Goal: Book appointment/travel/reservation

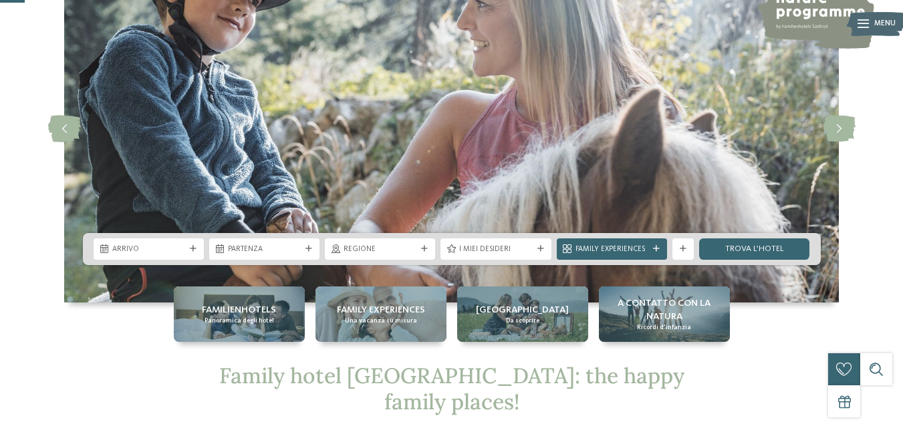
scroll to position [132, 0]
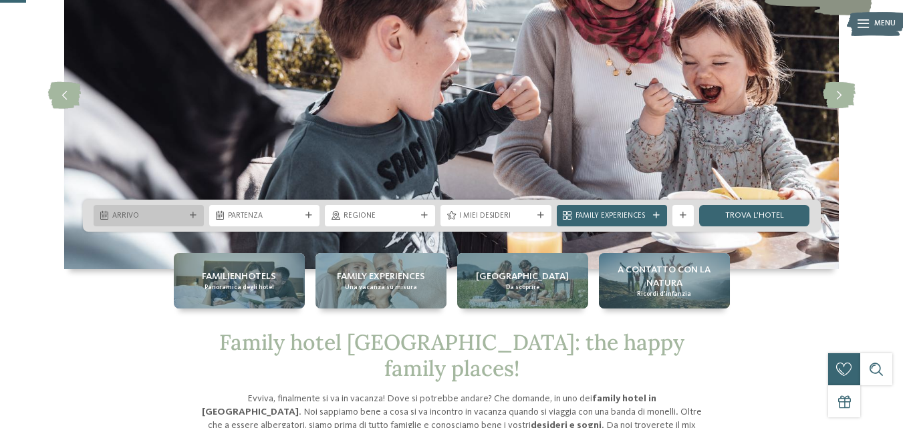
click at [153, 209] on div "Arrivo" at bounding box center [149, 215] width 110 height 21
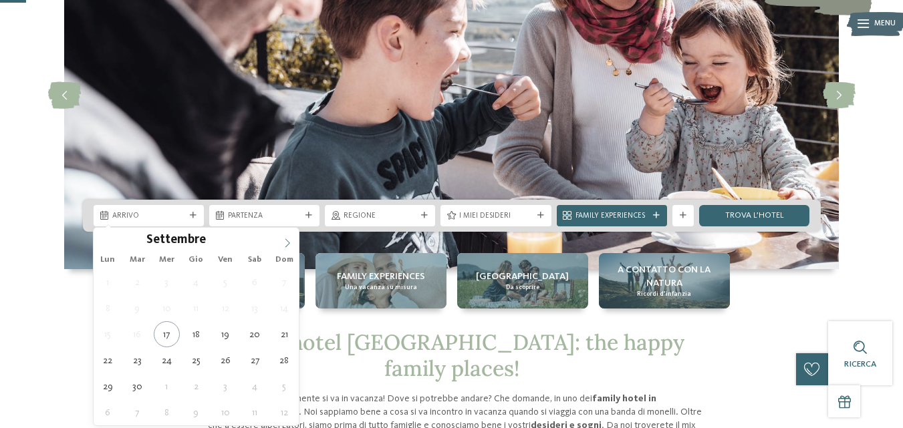
click at [289, 240] on icon at bounding box center [287, 243] width 9 height 9
type div "[DATE]"
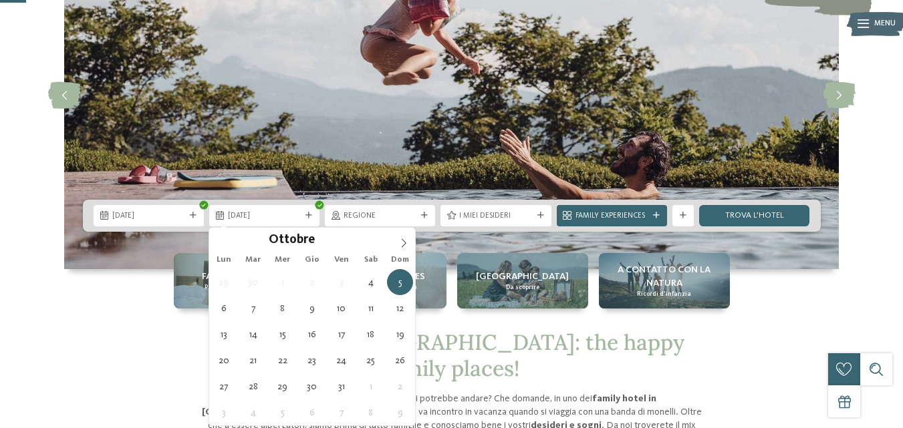
type div "[DATE]"
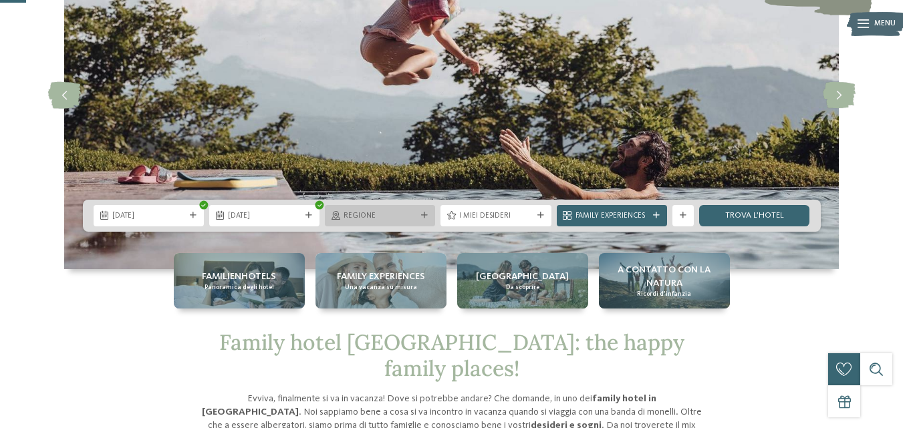
click at [424, 214] on icon at bounding box center [424, 216] width 7 height 7
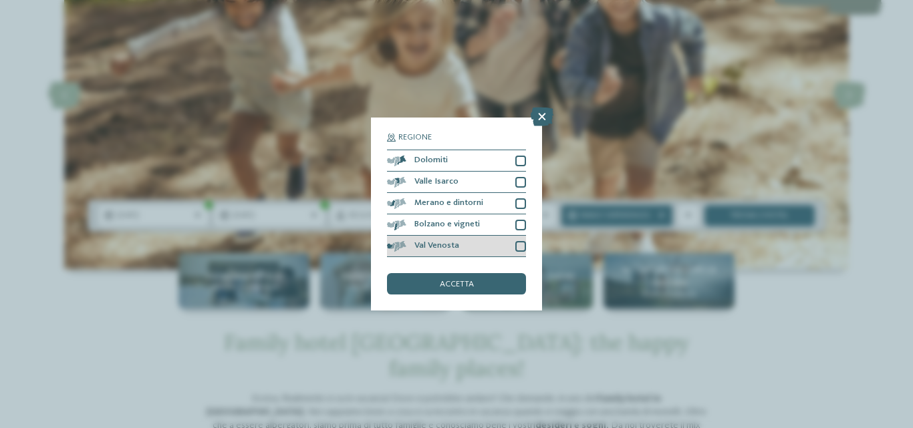
click at [514, 244] on div "Val Venosta" at bounding box center [456, 246] width 139 height 21
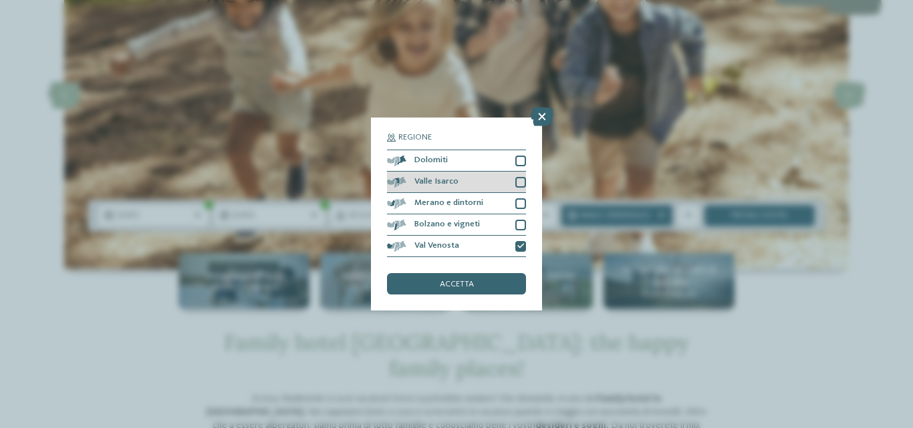
click at [523, 179] on div at bounding box center [520, 182] width 11 height 11
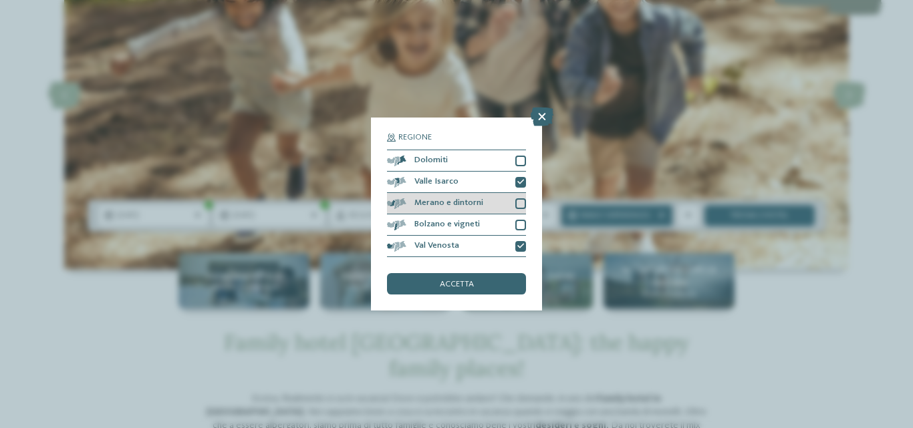
click at [518, 206] on div at bounding box center [520, 204] width 11 height 11
click at [519, 221] on div at bounding box center [520, 225] width 11 height 11
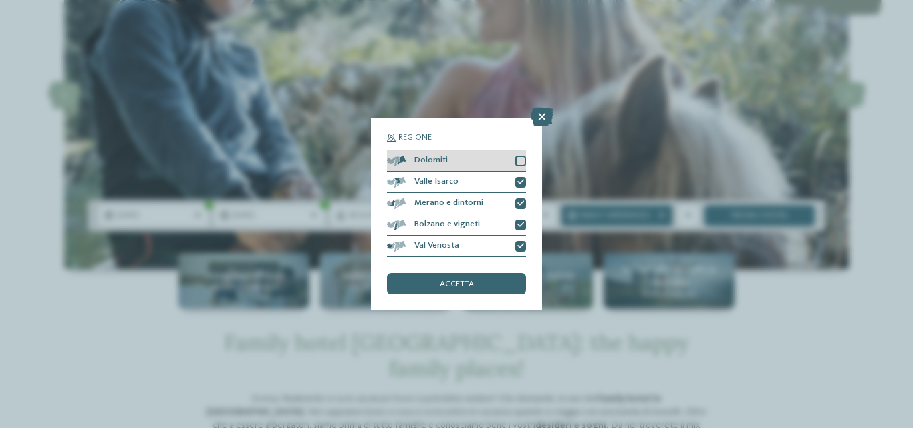
click at [522, 164] on div at bounding box center [520, 161] width 11 height 11
click at [473, 283] on span "accetta" at bounding box center [457, 285] width 34 height 9
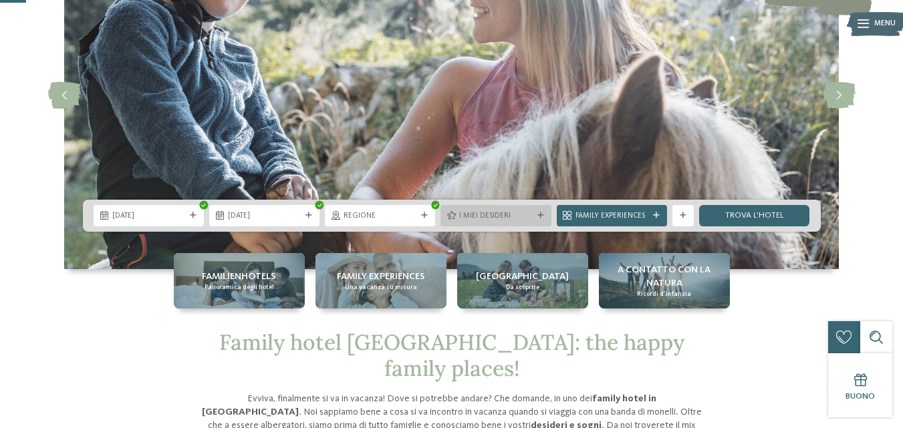
click at [535, 213] on div at bounding box center [540, 216] width 11 height 7
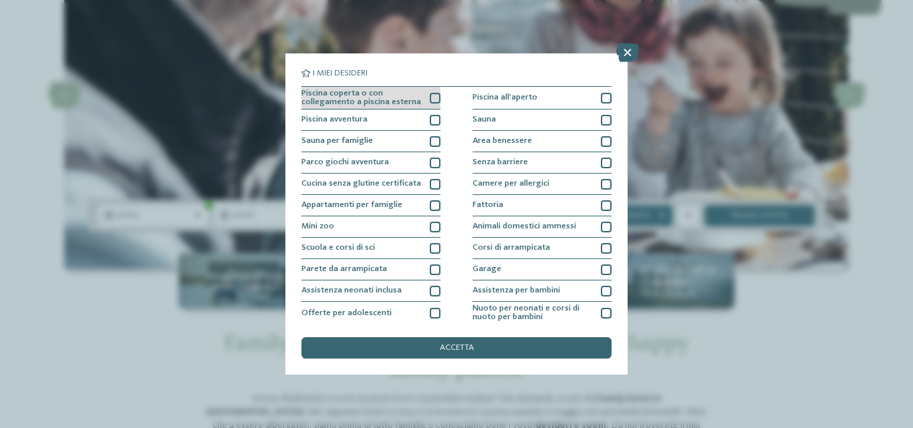
click at [430, 101] on div at bounding box center [435, 98] width 11 height 11
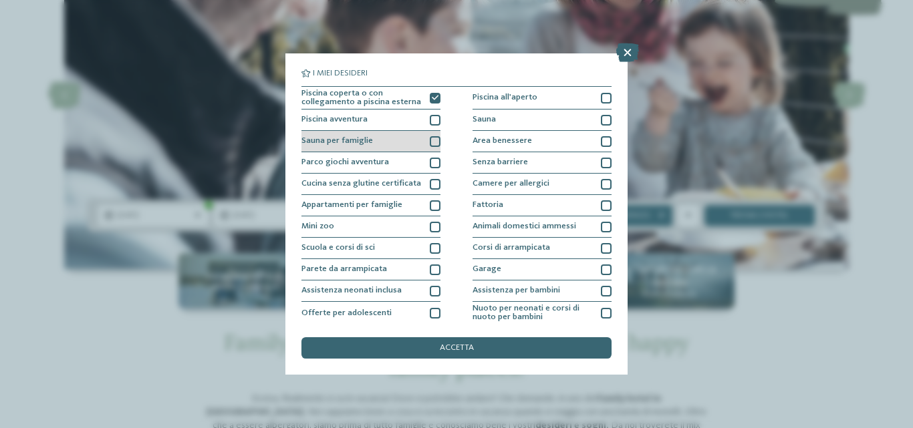
click at [430, 146] on div at bounding box center [435, 141] width 11 height 11
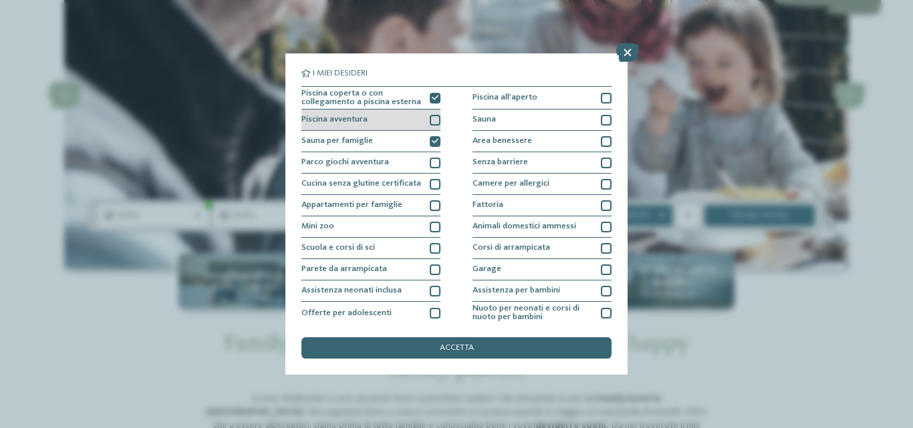
click at [430, 116] on div at bounding box center [435, 120] width 11 height 11
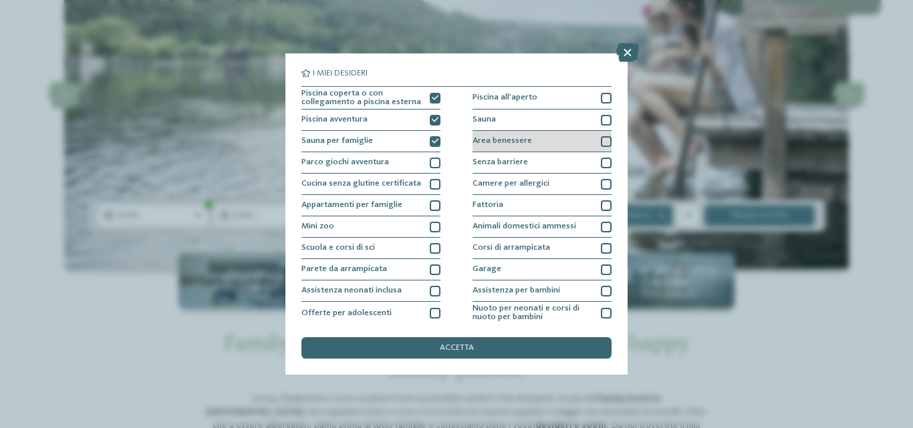
click at [601, 142] on div at bounding box center [606, 141] width 11 height 11
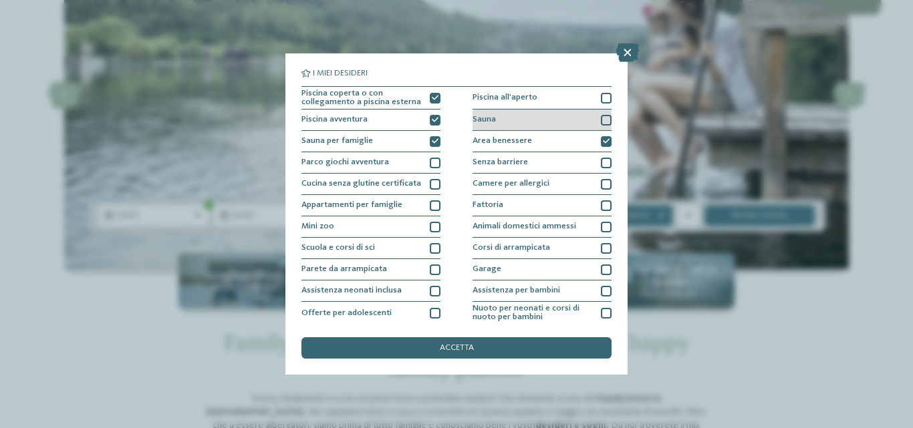
click at [601, 121] on div at bounding box center [606, 120] width 11 height 11
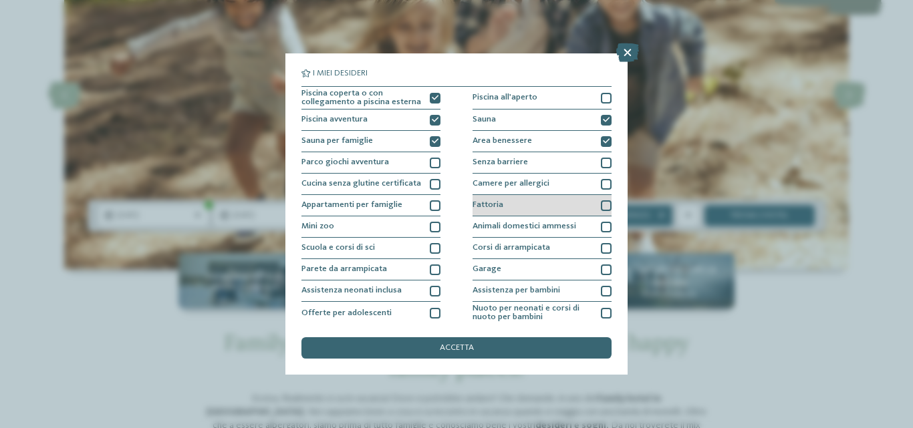
click at [601, 207] on div at bounding box center [606, 206] width 11 height 11
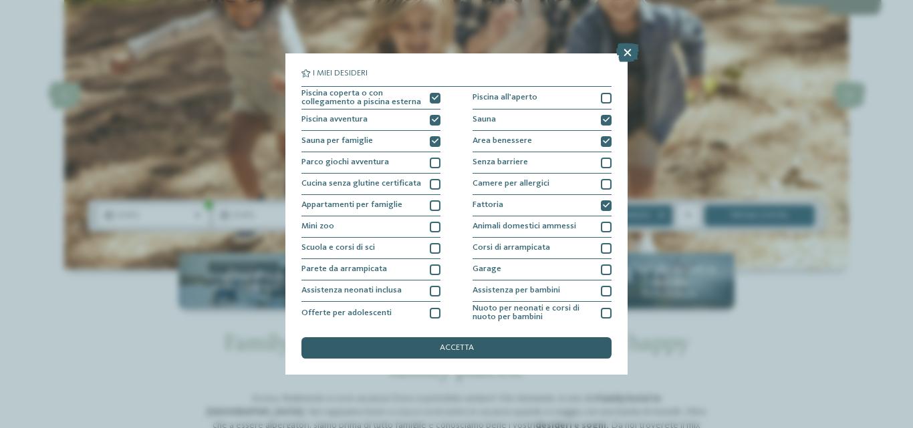
click at [487, 349] on div "accetta" at bounding box center [456, 348] width 310 height 21
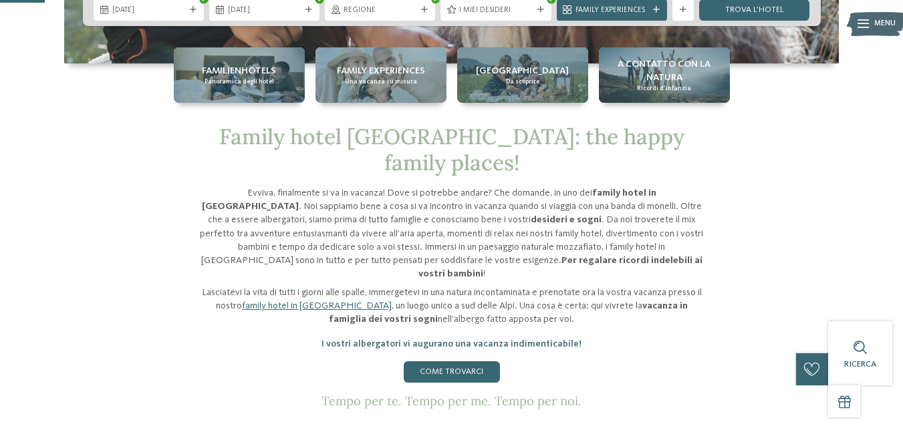
scroll to position [241, 0]
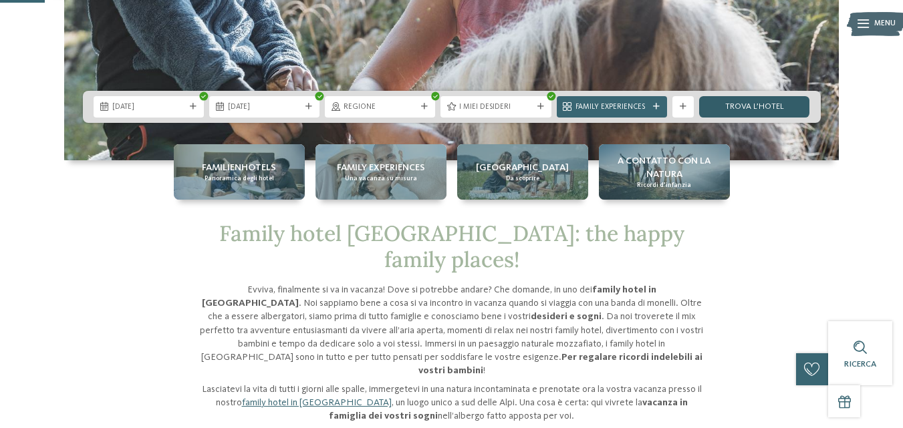
click at [750, 103] on link "trova l’hotel" at bounding box center [754, 106] width 110 height 21
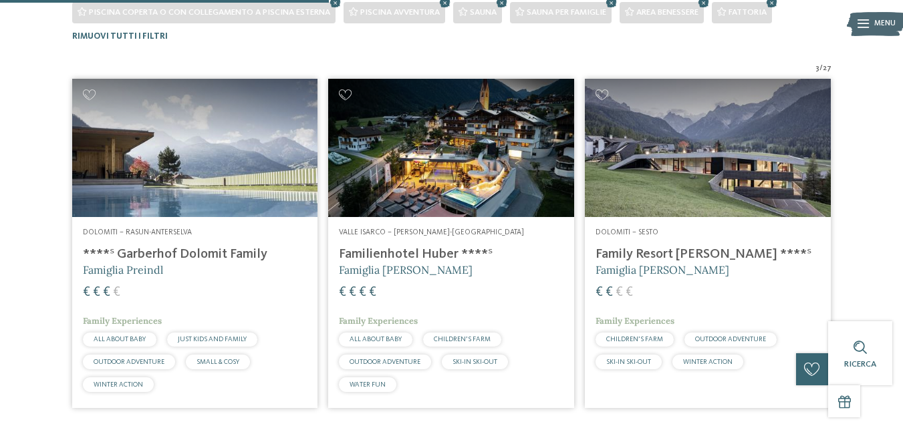
click at [198, 255] on h4 "****ˢ Garberhof Dolomit Family" at bounding box center [195, 255] width 225 height 16
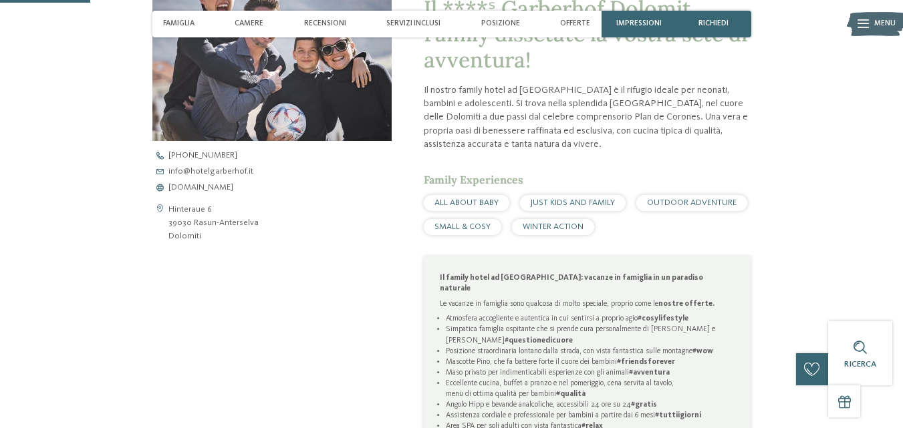
scroll to position [436, 0]
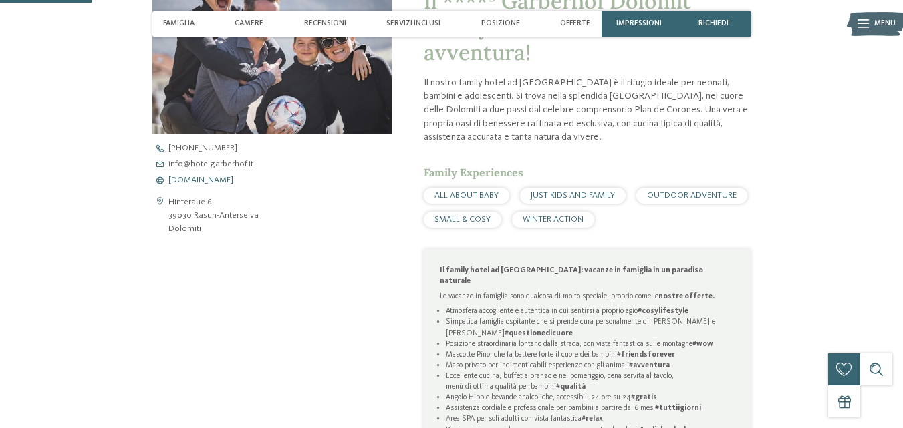
click at [197, 179] on span "www.hotelgarberhof.it" at bounding box center [200, 180] width 65 height 9
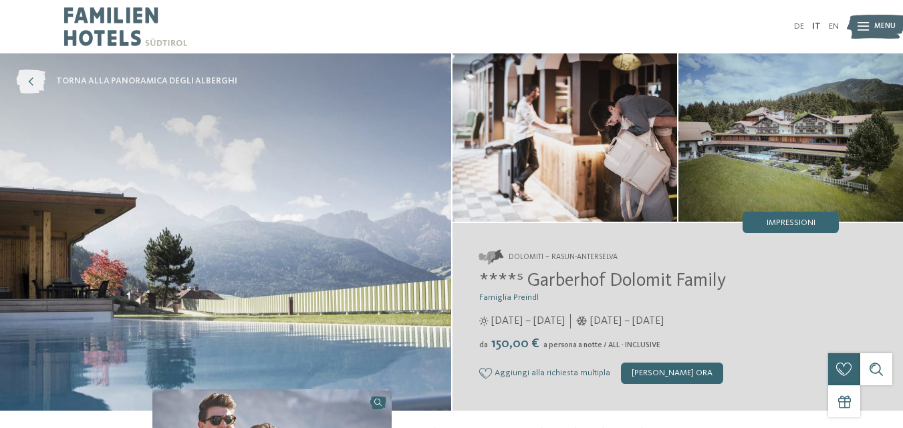
click at [27, 78] on icon at bounding box center [30, 82] width 29 height 24
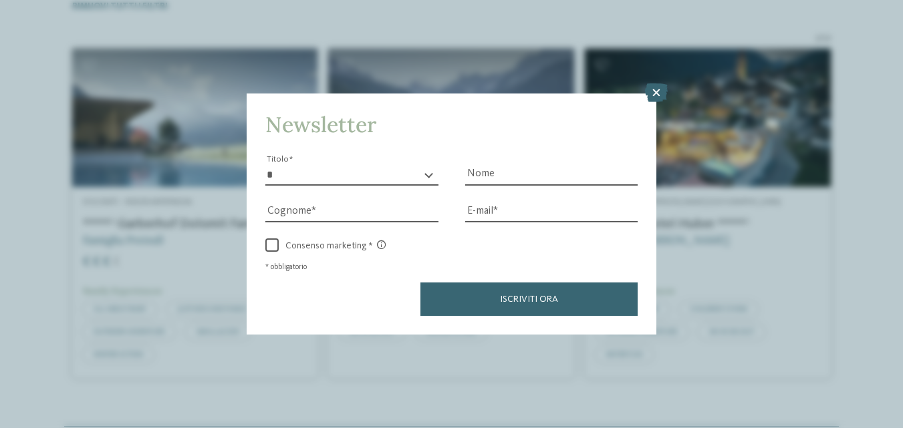
scroll to position [392, 0]
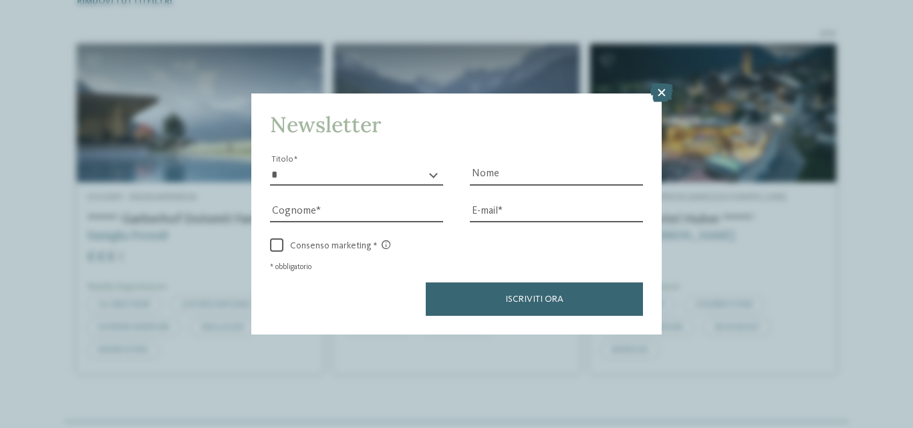
drag, startPoint x: 912, startPoint y: 176, endPoint x: 912, endPoint y: 188, distance: 12.0
click at [902, 188] on html "Solo un momento – il sito web sta caricando … DE IT I" at bounding box center [456, 317] width 913 height 1418
click at [664, 92] on icon at bounding box center [661, 93] width 23 height 19
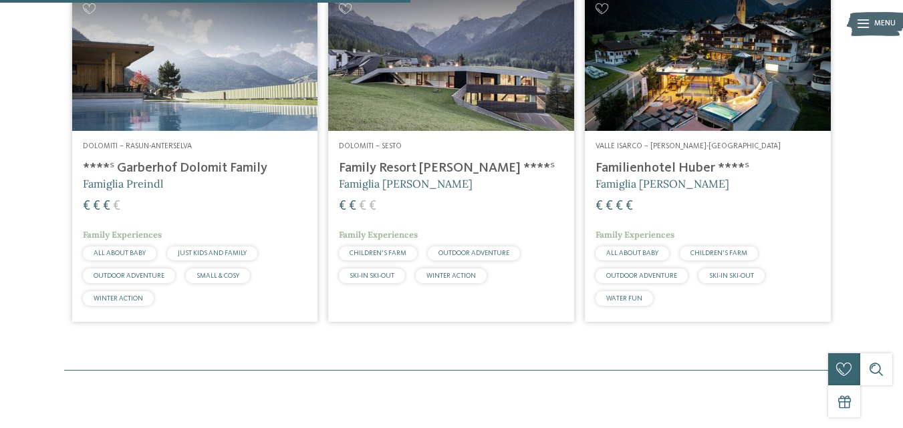
scroll to position [436, 0]
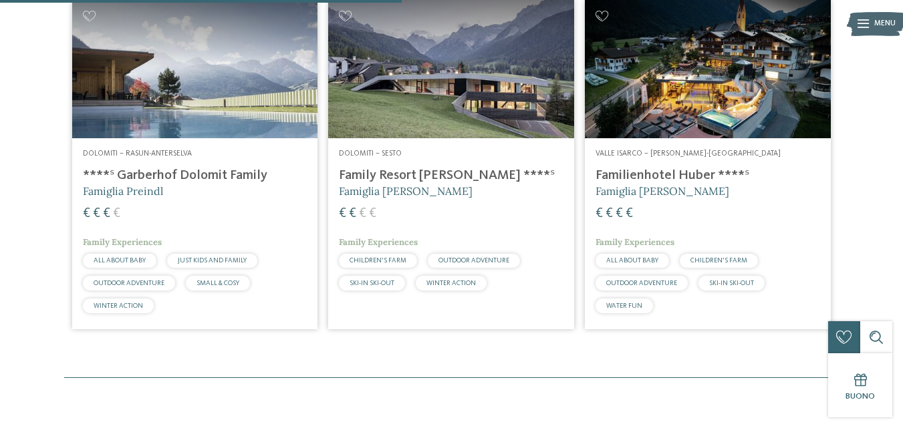
click at [628, 166] on div "Valle Isarco – Valles-Rio Pusteria Familienhotel Huber ****ˢ Famiglia Stolz € €…" at bounding box center [708, 233] width 246 height 190
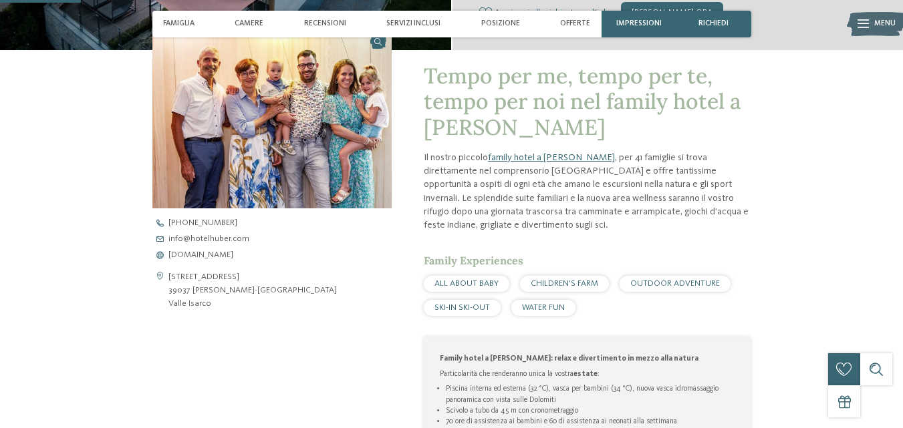
scroll to position [354, 0]
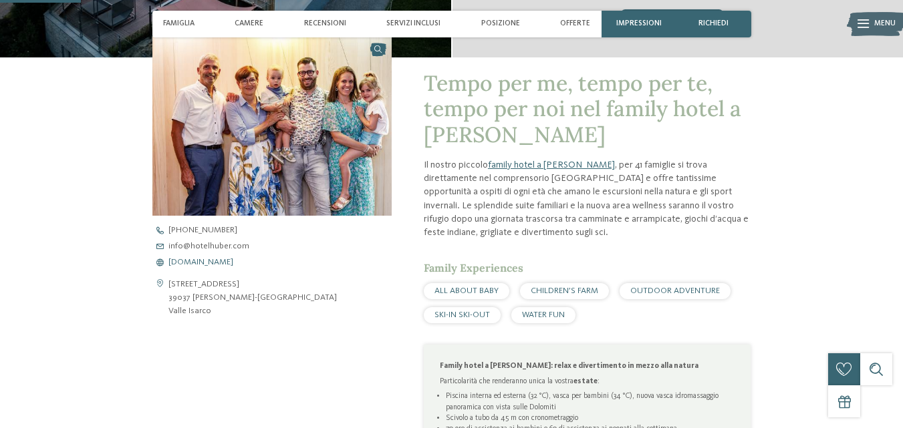
click at [219, 262] on span "[DOMAIN_NAME]" at bounding box center [200, 263] width 65 height 9
